Goal: Information Seeking & Learning: Learn about a topic

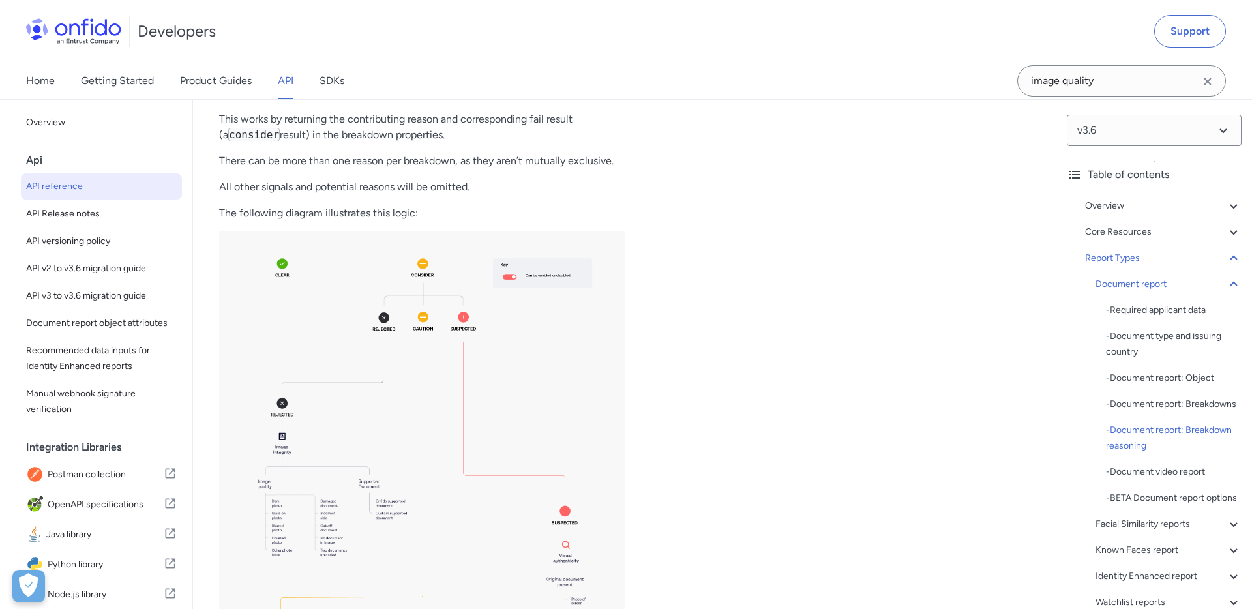
drag, startPoint x: 253, startPoint y: 289, endPoint x: 490, endPoint y: 289, distance: 236.7
click at [490, 75] on p "image_integrity : image_quality" at bounding box center [434, 67] width 379 height 16
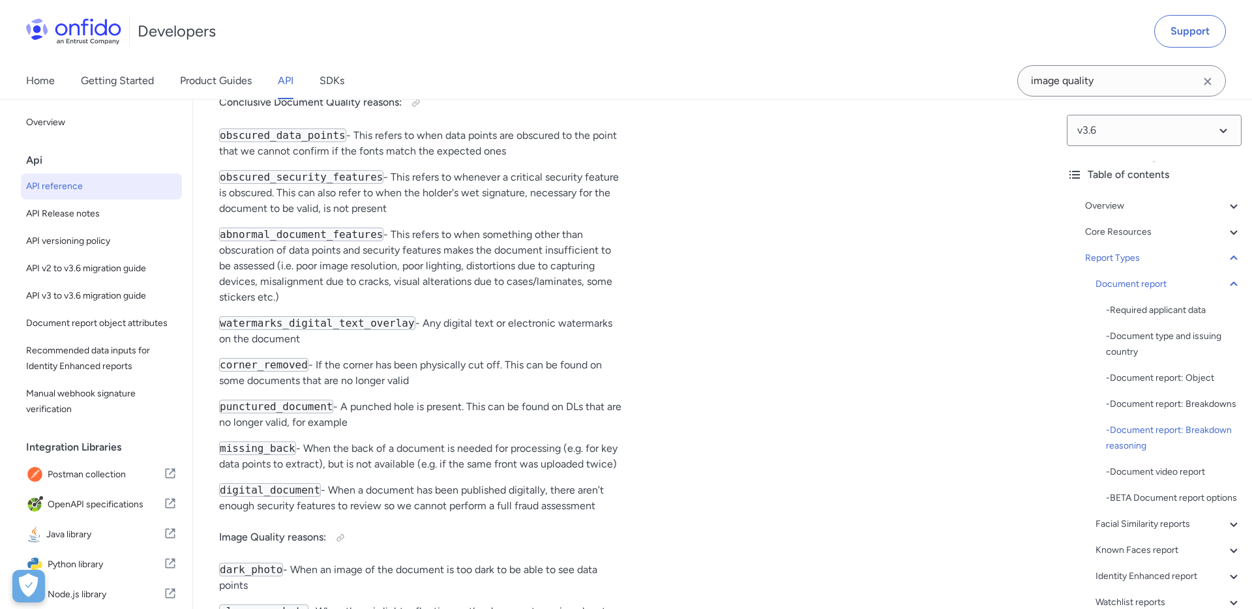
scroll to position [53423, 0]
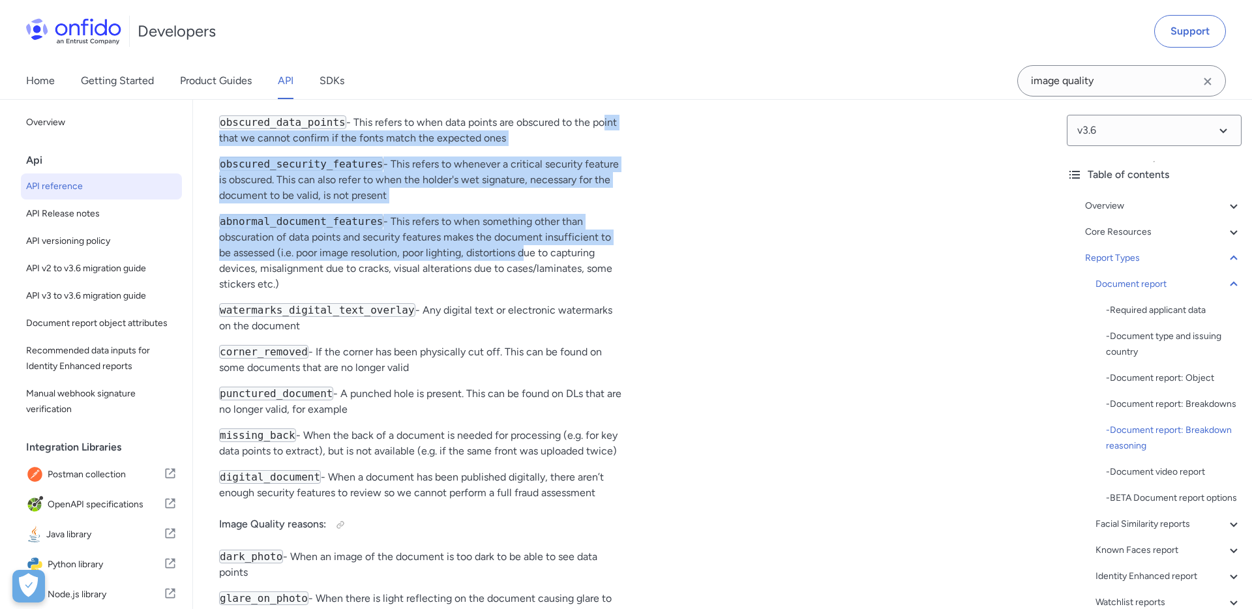
drag, startPoint x: 226, startPoint y: 334, endPoint x: 545, endPoint y: 472, distance: 348.1
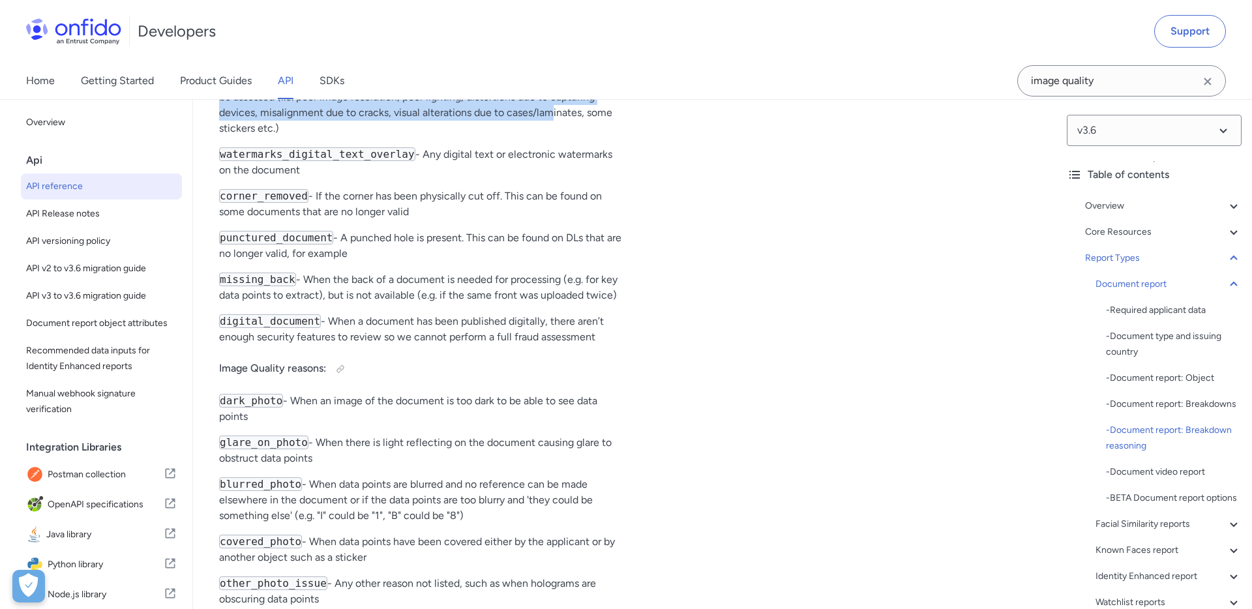
scroll to position [53582, 0]
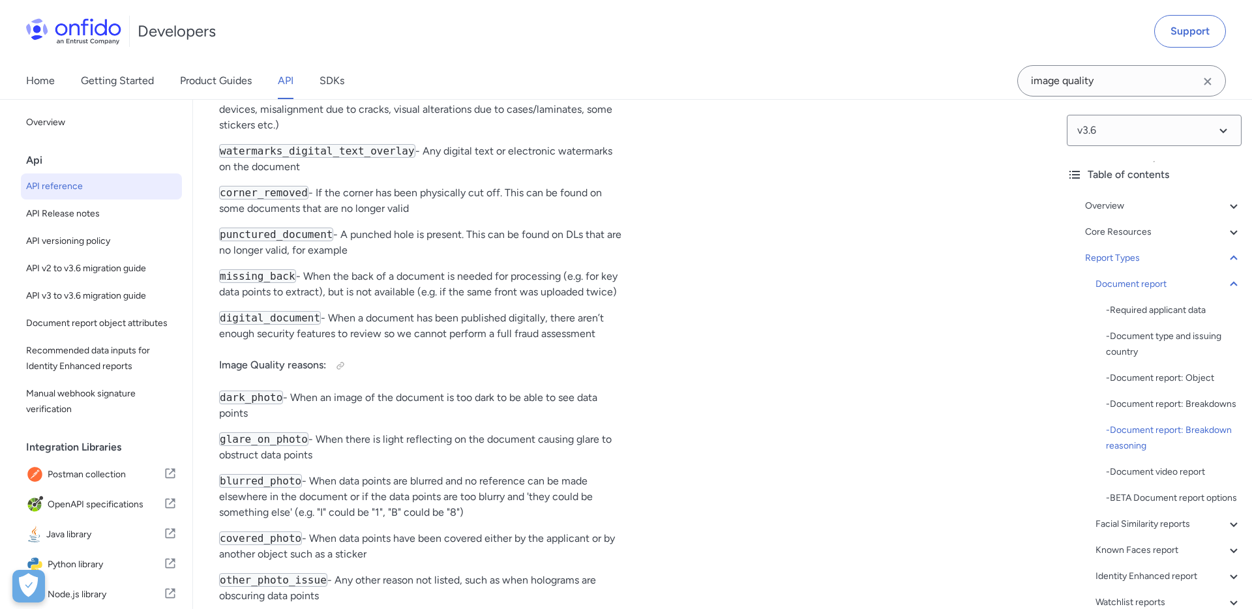
drag, startPoint x: 297, startPoint y: 413, endPoint x: 525, endPoint y: 528, distance: 255.1
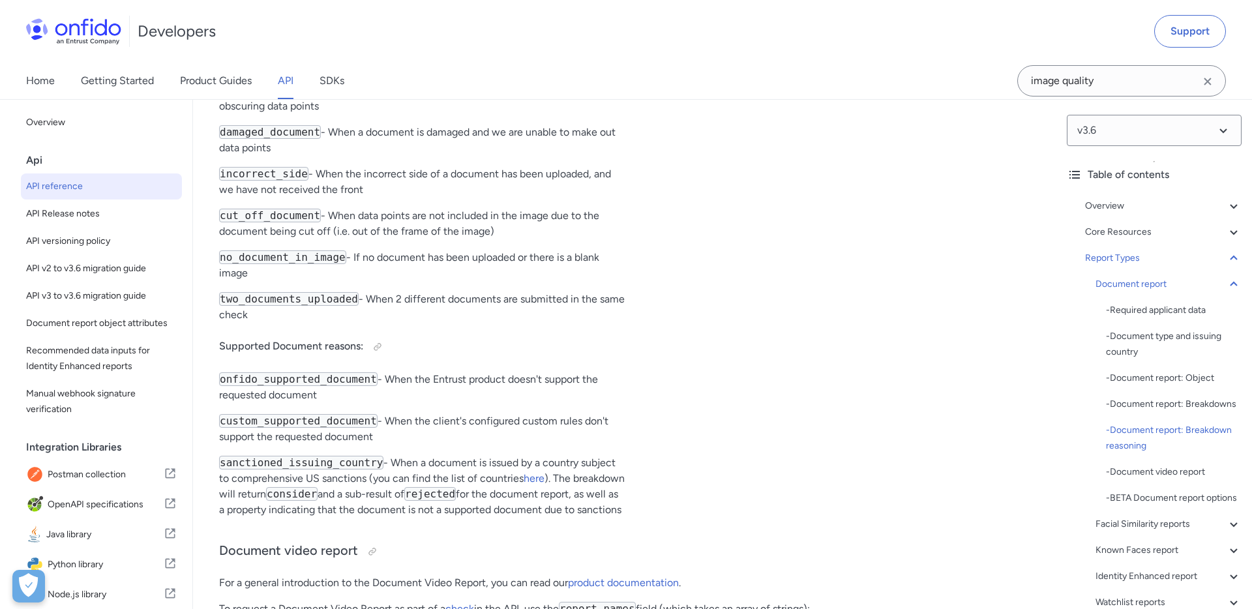
scroll to position [54096, 0]
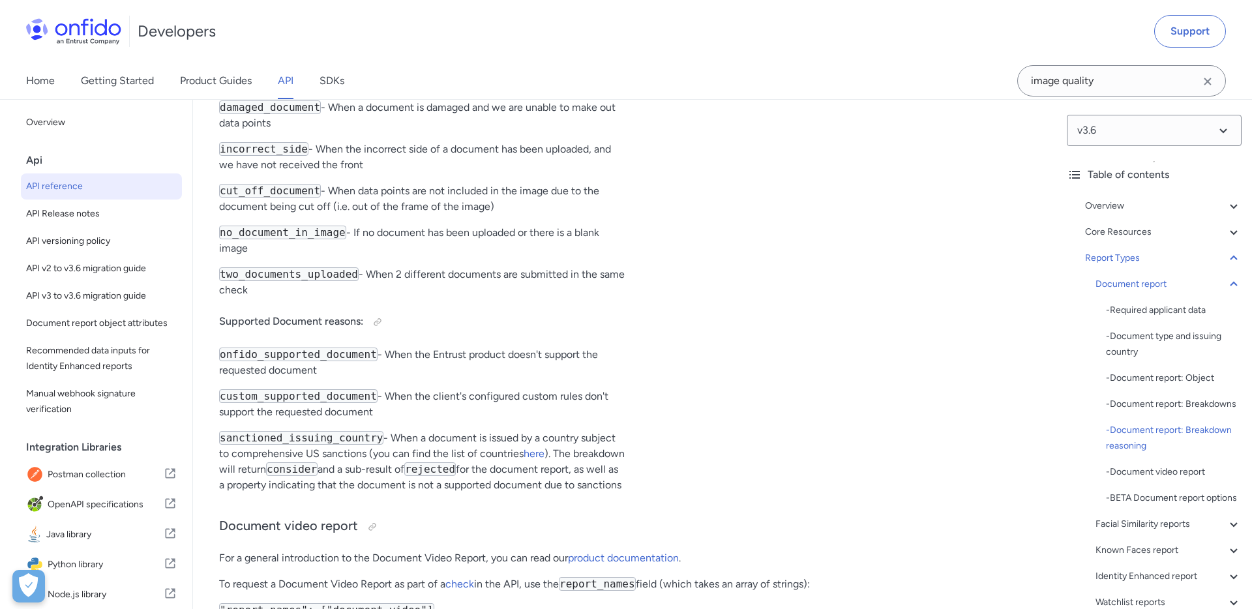
drag, startPoint x: 431, startPoint y: 512, endPoint x: 239, endPoint y: 143, distance: 415.3
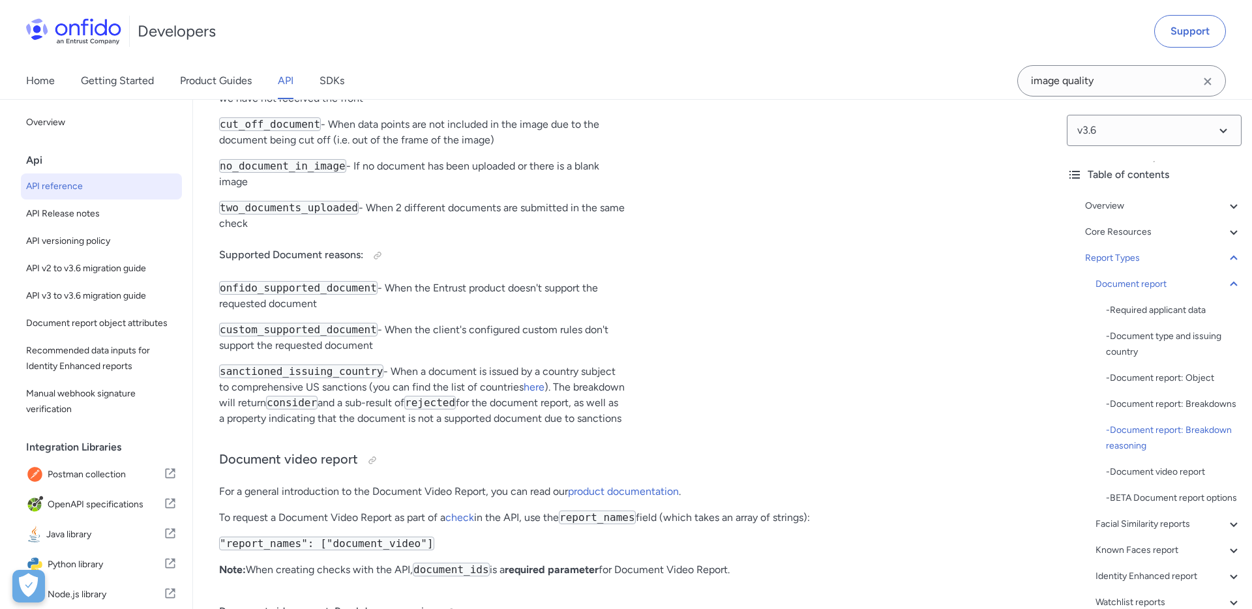
scroll to position [54030, 0]
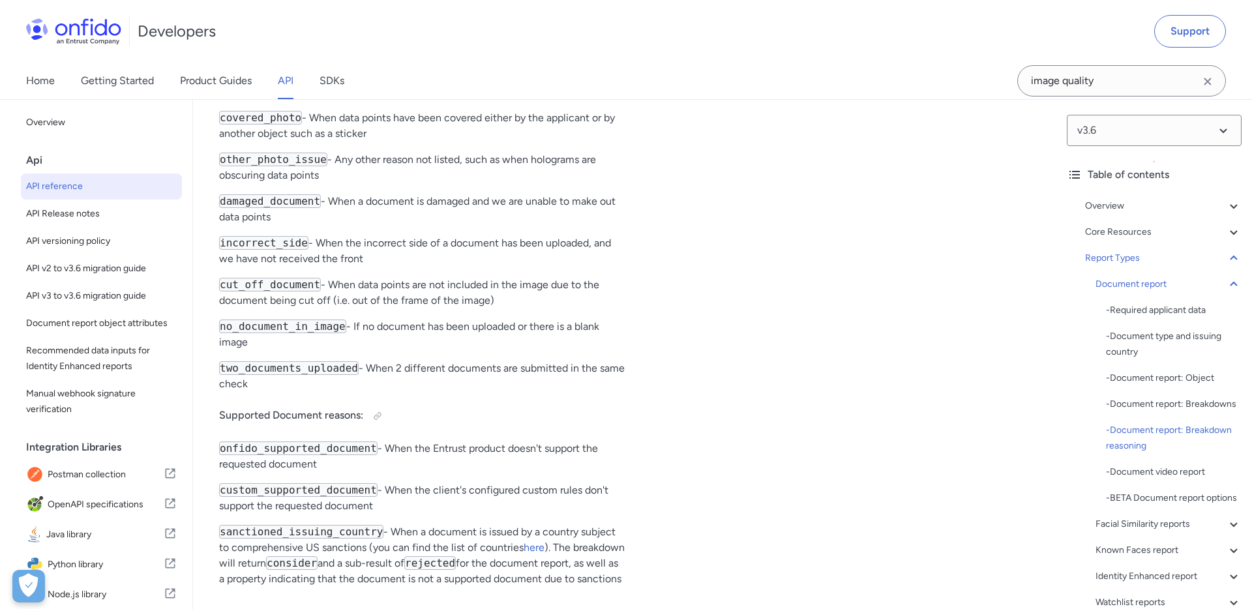
scroll to position [53998, 0]
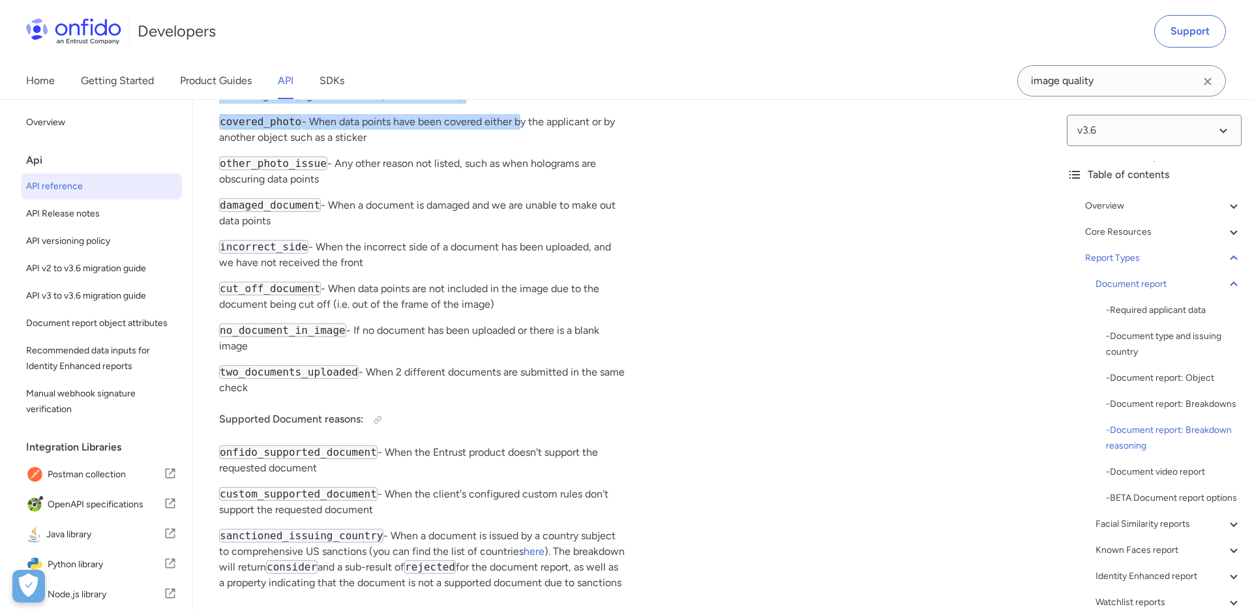
drag, startPoint x: 262, startPoint y: 166, endPoint x: 543, endPoint y: 374, distance: 349.2
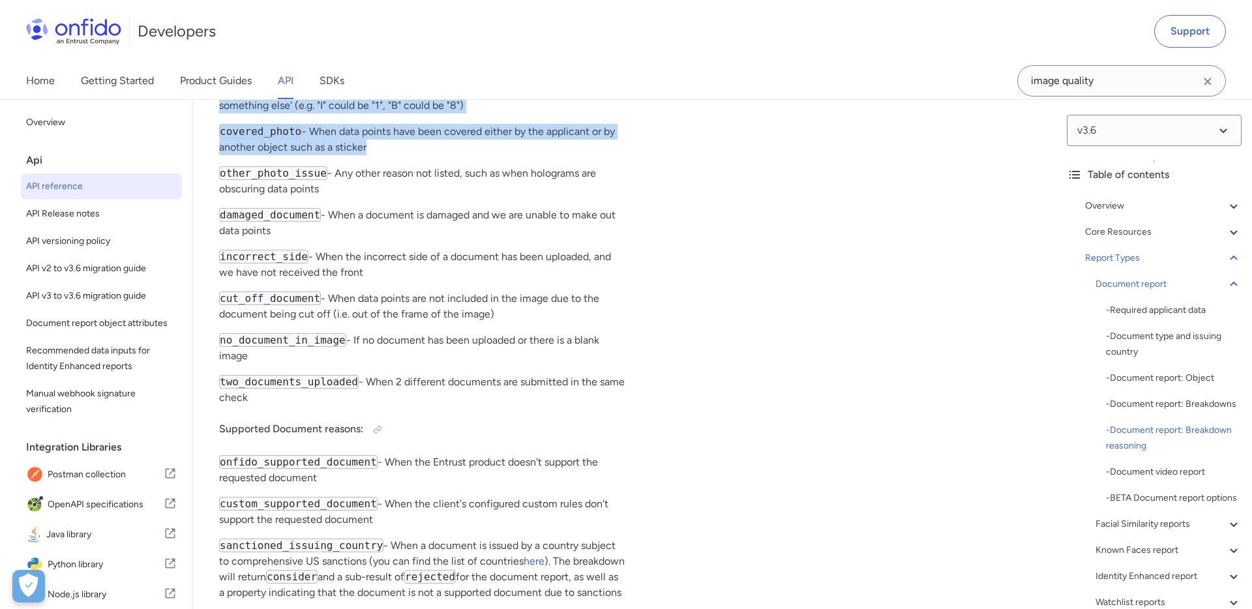
scroll to position [53985, 0]
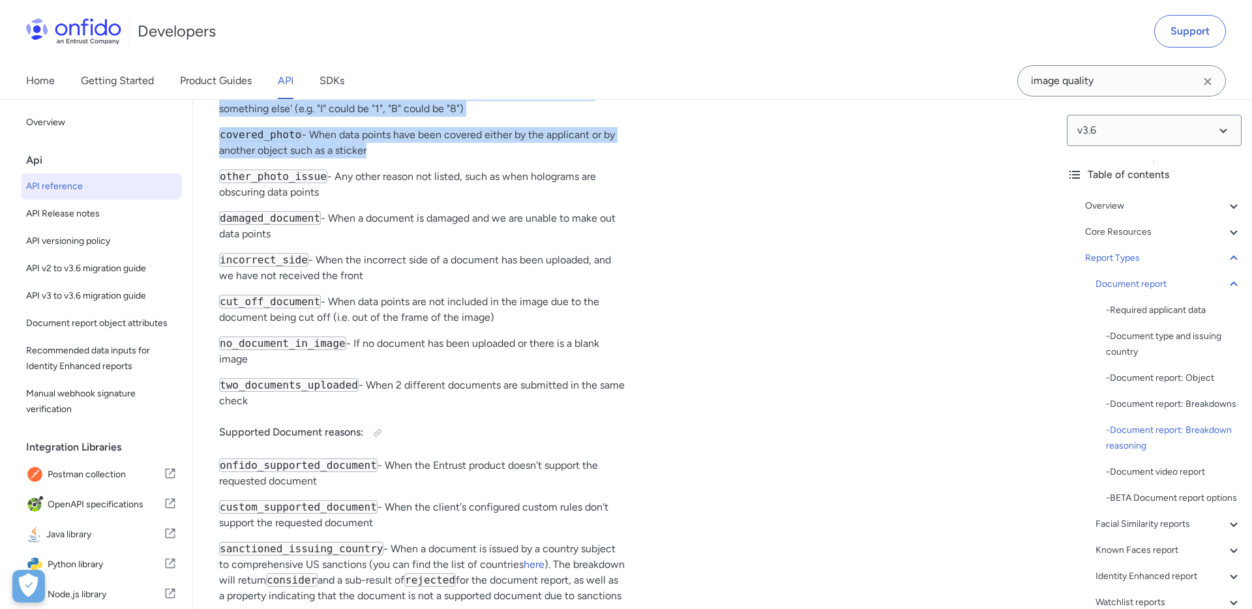
click at [248, 42] on code "glare_on_photo" at bounding box center [263, 36] width 89 height 14
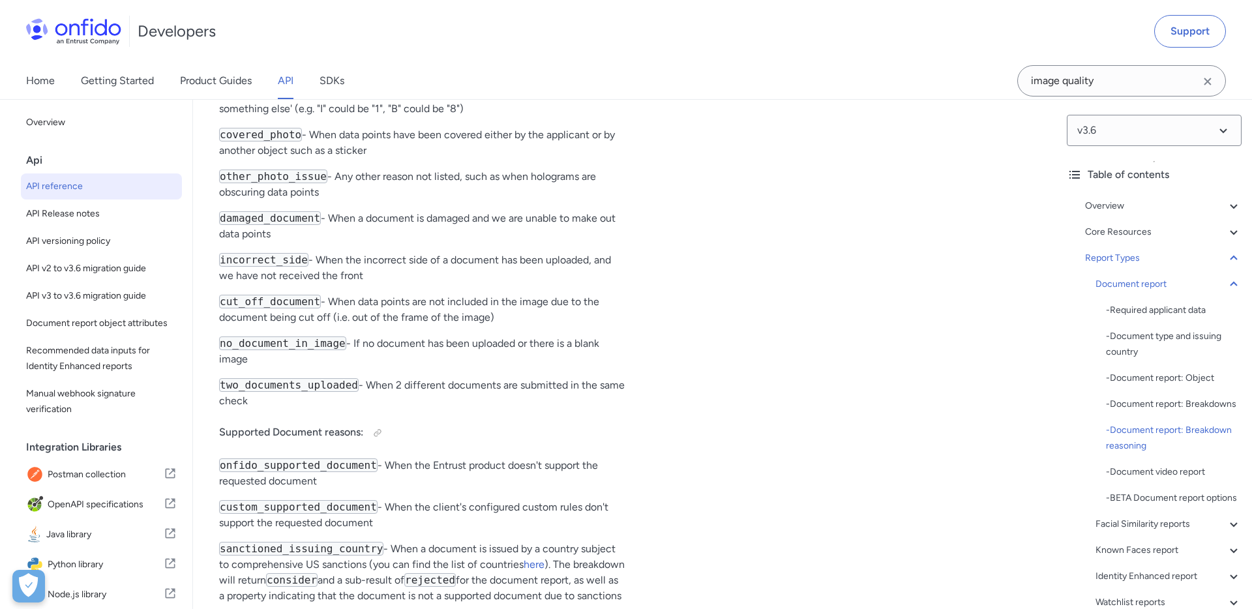
click at [248, 42] on code "glare_on_photo" at bounding box center [263, 36] width 89 height 14
click at [241, 84] on code "blurred_photo" at bounding box center [260, 77] width 83 height 14
click at [254, 141] on code "covered_photo" at bounding box center [260, 135] width 83 height 14
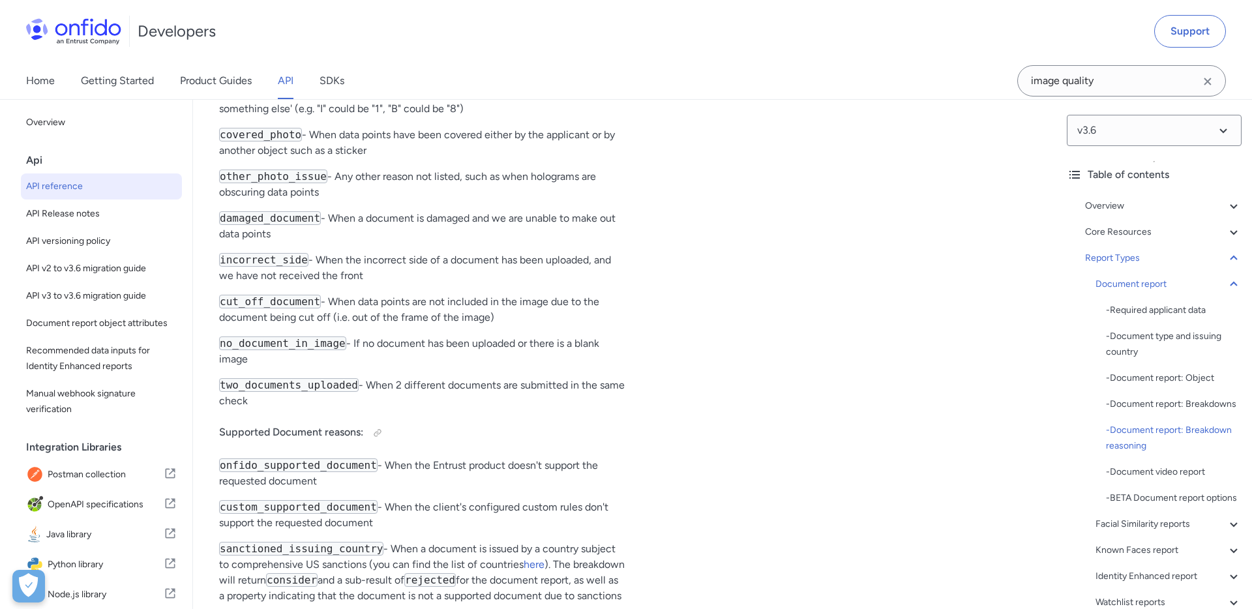
click at [276, 183] on code "other_photo_issue" at bounding box center [273, 177] width 108 height 14
